Goal: Information Seeking & Learning: Learn about a topic

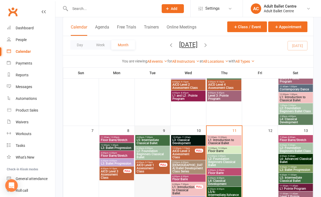
scroll to position [132, 0]
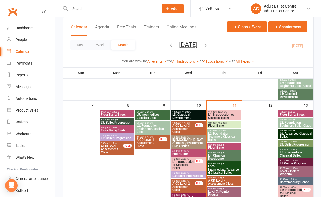
click at [228, 115] on span "L1: Introduction to Classical Ballet" at bounding box center [224, 116] width 32 height 6
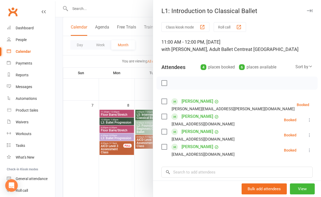
click at [79, 114] on div at bounding box center [188, 98] width 266 height 197
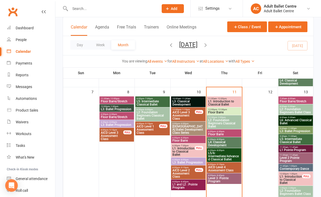
scroll to position [153, 0]
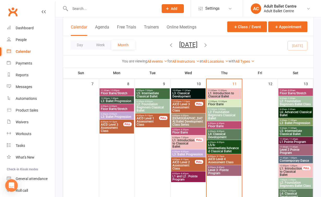
click at [233, 127] on span "Floor Barre" at bounding box center [224, 126] width 32 height 3
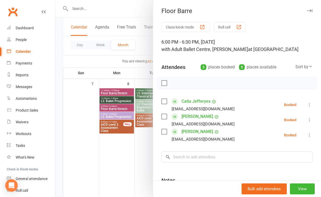
click at [122, 173] on div at bounding box center [188, 98] width 266 height 197
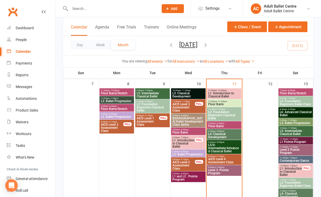
click at [216, 143] on span "- 8:00pm" at bounding box center [220, 142] width 9 height 2
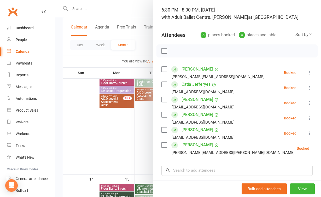
scroll to position [25, 0]
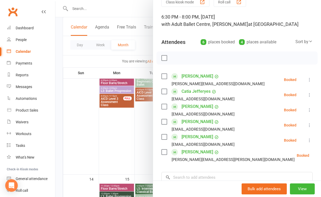
click at [147, 125] on div at bounding box center [188, 98] width 266 height 197
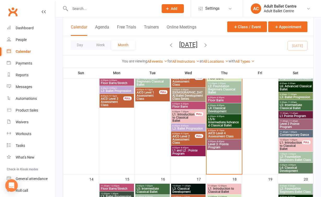
click at [222, 109] on span "L4: Classical Development" at bounding box center [224, 110] width 32 height 6
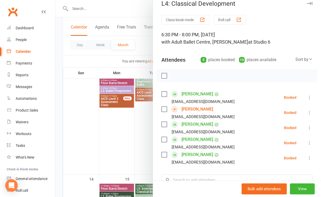
scroll to position [9, 0]
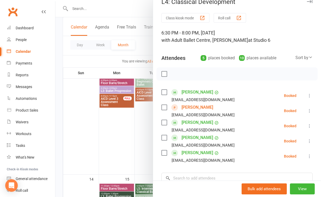
click at [142, 151] on div at bounding box center [188, 98] width 266 height 197
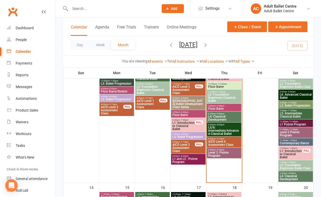
scroll to position [167, 0]
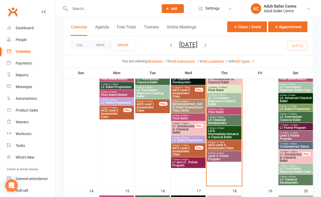
click at [217, 98] on span "L2: Foundation Beginners Classical Ballet" at bounding box center [224, 100] width 32 height 9
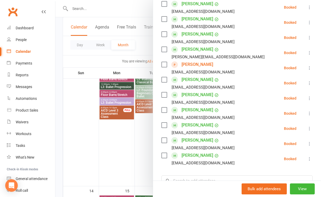
scroll to position [98, 0]
click at [146, 149] on div at bounding box center [188, 98] width 266 height 197
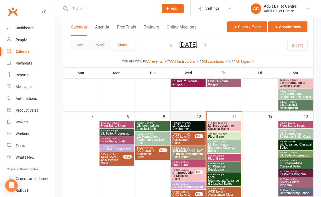
scroll to position [118, 0]
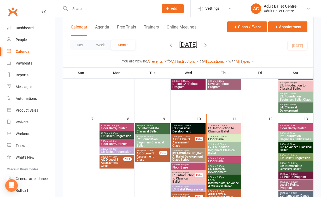
click at [192, 174] on span "L1: Introduction to Classical Ballet" at bounding box center [183, 178] width 23 height 9
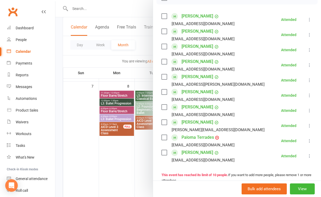
scroll to position [82, 0]
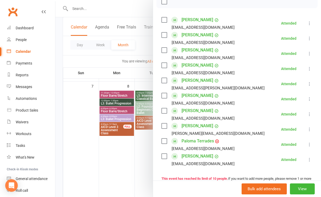
click at [194, 141] on link "Paloma Terrades" at bounding box center [198, 141] width 32 height 8
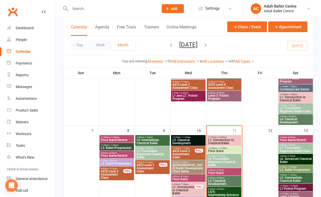
scroll to position [106, 0]
click at [218, 143] on span "L1: Introduction to Classical Ballet" at bounding box center [224, 142] width 32 height 6
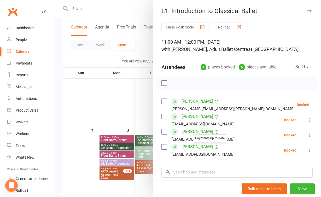
click at [124, 101] on div at bounding box center [188, 98] width 266 height 197
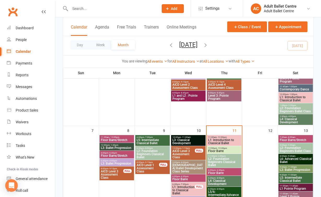
click at [219, 139] on span "L1: Introduction to Classical Ballet" at bounding box center [224, 142] width 32 height 6
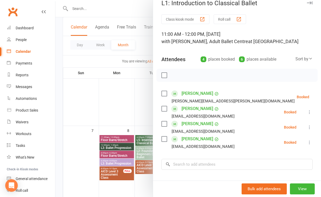
scroll to position [12, 0]
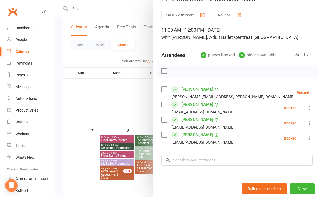
click at [143, 106] on div at bounding box center [188, 98] width 266 height 197
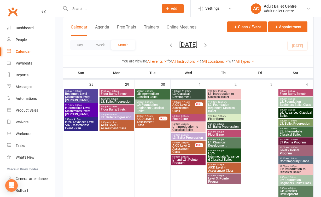
scroll to position [497, 0]
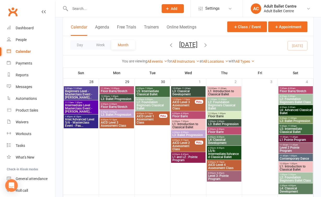
click at [85, 92] on span "Beginners Level - Masterclass Event - [PERSON_NAME]..." at bounding box center [81, 94] width 32 height 9
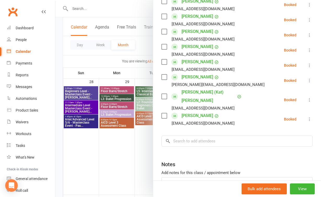
scroll to position [99, 0]
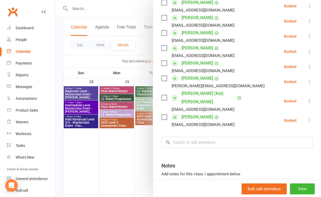
click at [128, 147] on div at bounding box center [188, 98] width 266 height 197
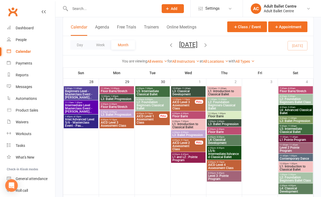
click at [82, 107] on span "Intermediate Level Masterclass Event - [PERSON_NAME]..." at bounding box center [81, 108] width 32 height 9
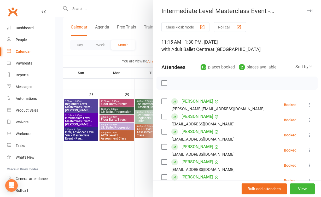
scroll to position [480, 0]
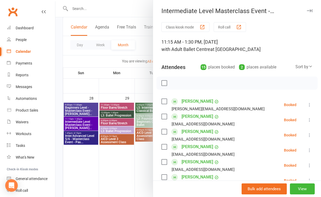
click at [76, 137] on div at bounding box center [188, 98] width 266 height 197
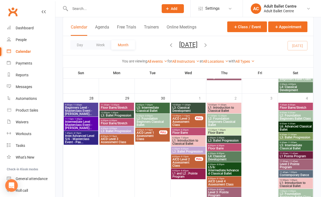
click at [73, 138] on span "Inter/Advanced Level 5/6 - Masterclass Event - Pau..." at bounding box center [81, 138] width 32 height 9
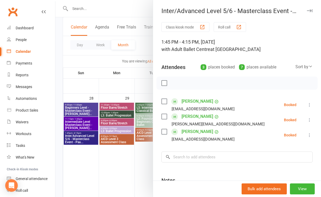
click at [122, 161] on div at bounding box center [188, 98] width 266 height 197
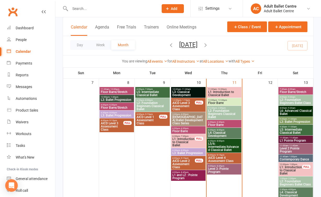
scroll to position [152, 0]
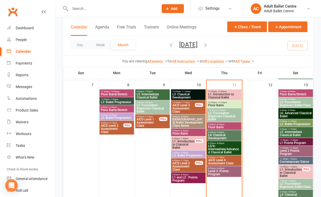
click at [223, 92] on span "- 12:00pm" at bounding box center [222, 91] width 10 height 2
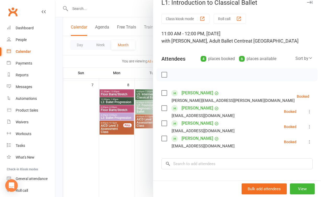
scroll to position [11, 0]
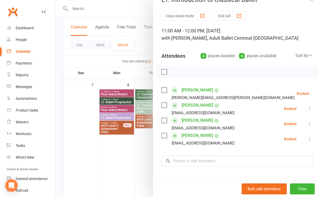
click at [140, 161] on div at bounding box center [188, 98] width 266 height 197
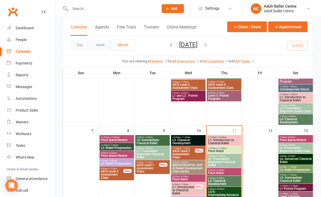
click at [220, 159] on span "L2: Foundation Beginners Classical Ballet" at bounding box center [224, 161] width 32 height 9
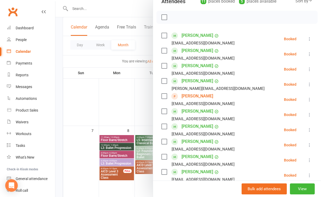
scroll to position [58, 0]
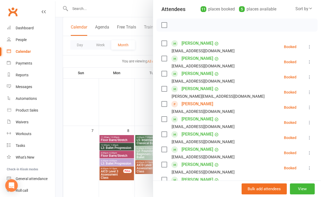
click at [131, 119] on div at bounding box center [188, 98] width 266 height 197
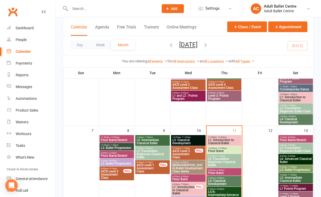
click at [221, 142] on span "L1: Introduction to Classical Ballet" at bounding box center [224, 142] width 32 height 6
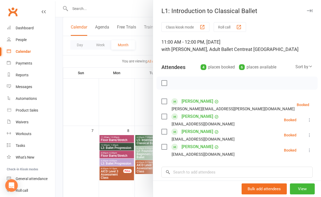
click at [131, 101] on div at bounding box center [188, 98] width 266 height 197
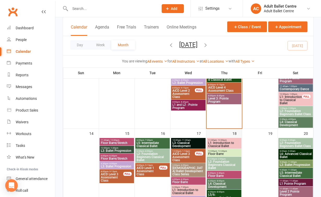
scroll to position [227, 0]
